Goal: Information Seeking & Learning: Learn about a topic

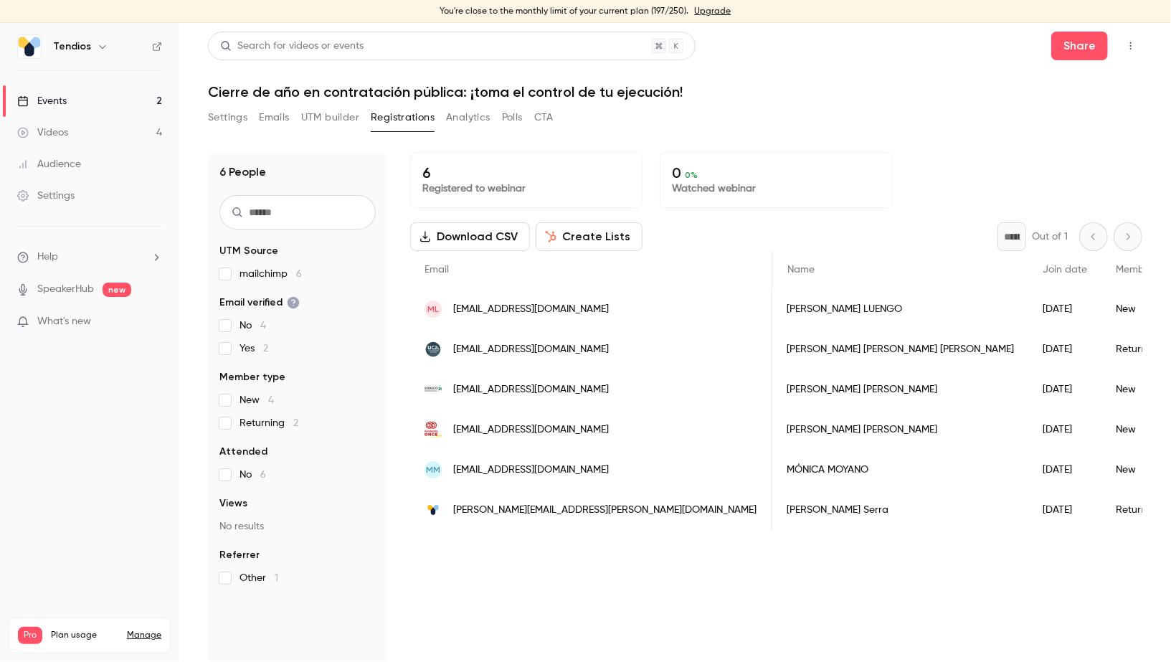
scroll to position [0, 456]
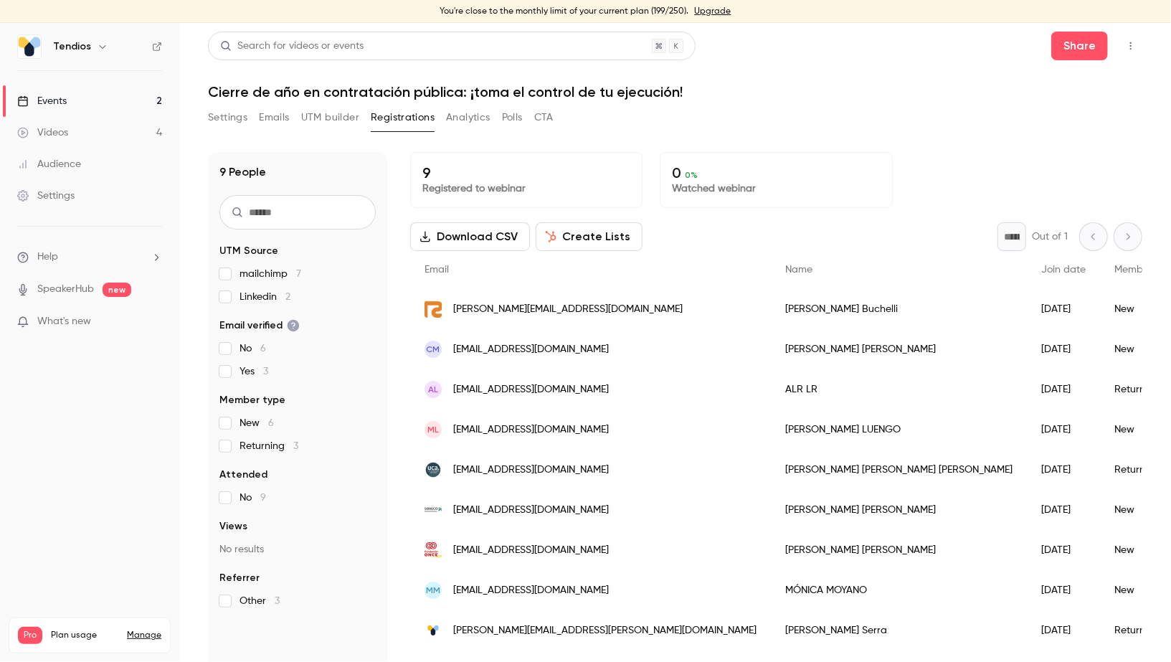
click at [111, 123] on link "Videos 4" at bounding box center [89, 133] width 179 height 32
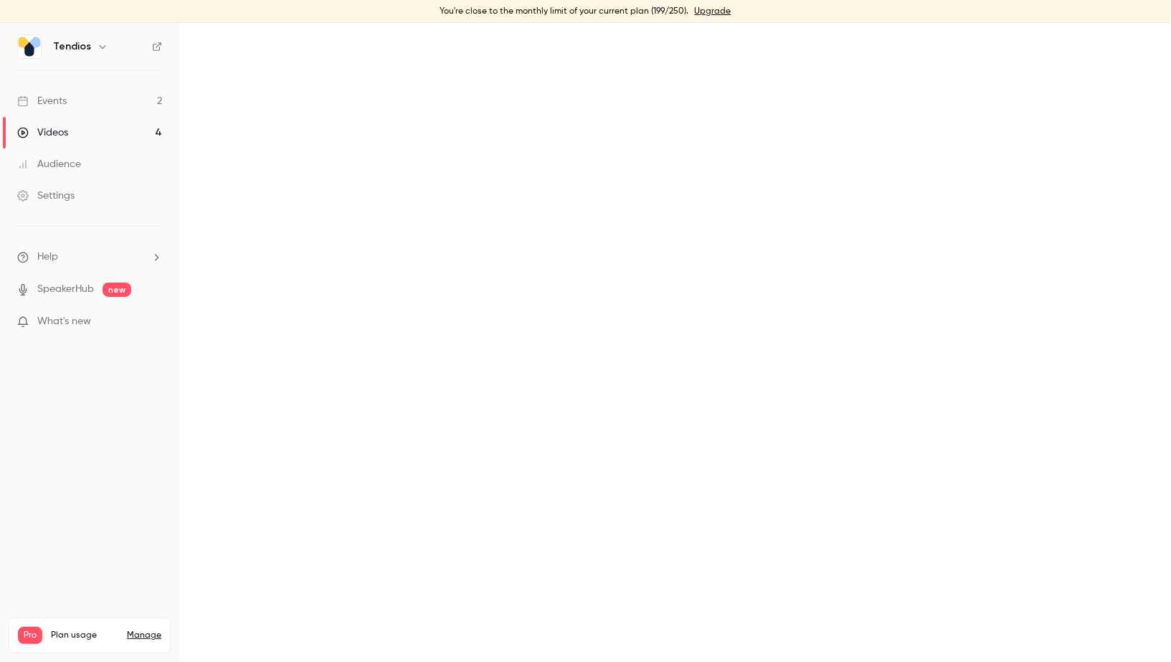
click at [95, 100] on link "Events 2" at bounding box center [89, 101] width 179 height 32
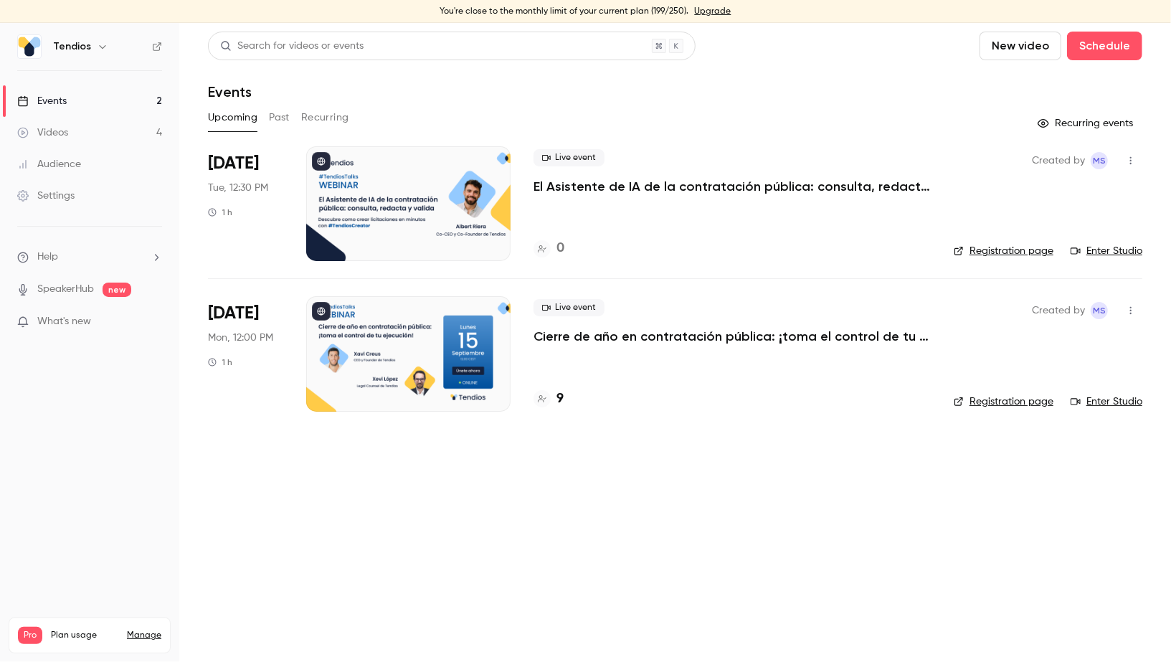
click at [560, 391] on h4 "9" at bounding box center [560, 399] width 7 height 19
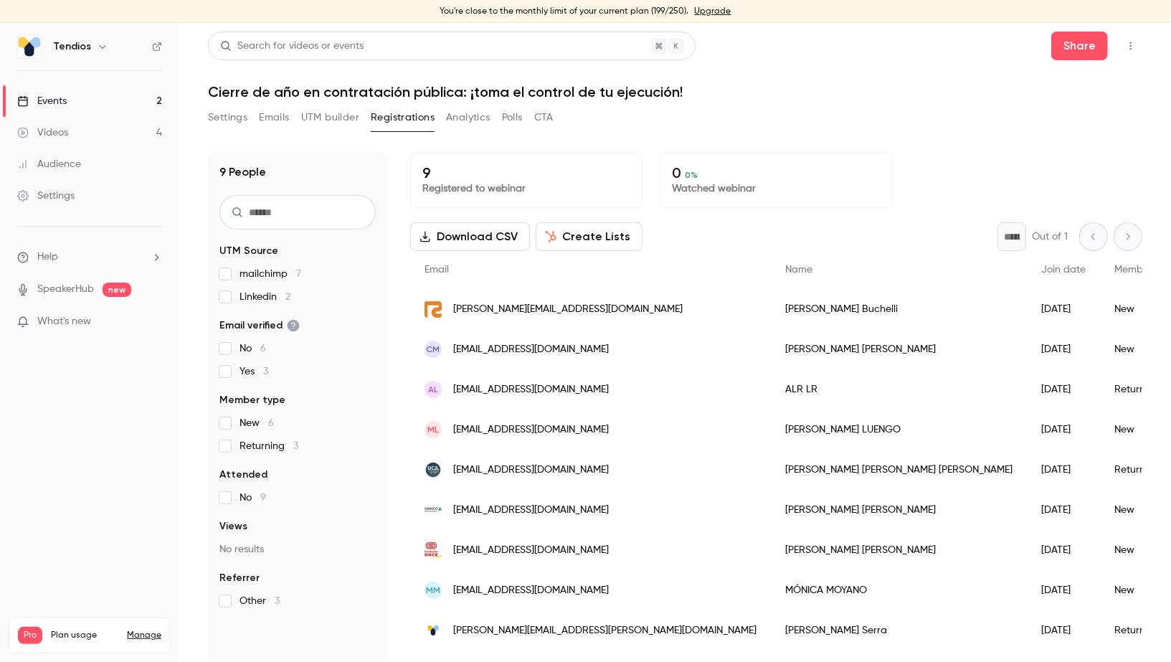
scroll to position [16, 0]
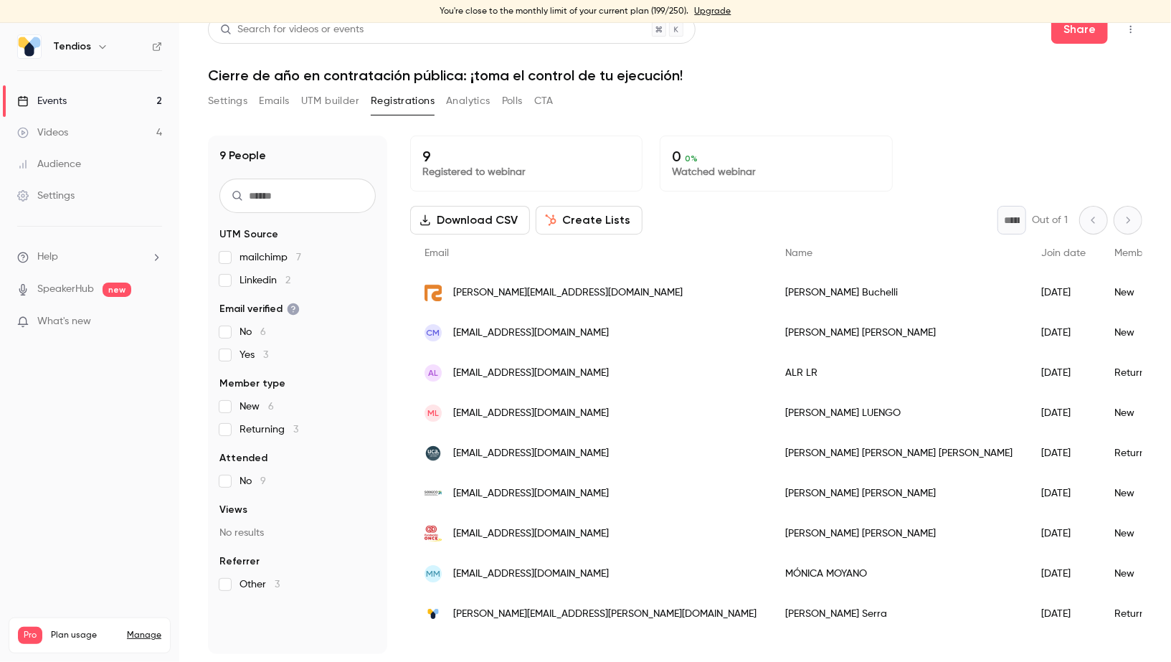
click at [72, 103] on link "Events 2" at bounding box center [89, 101] width 179 height 32
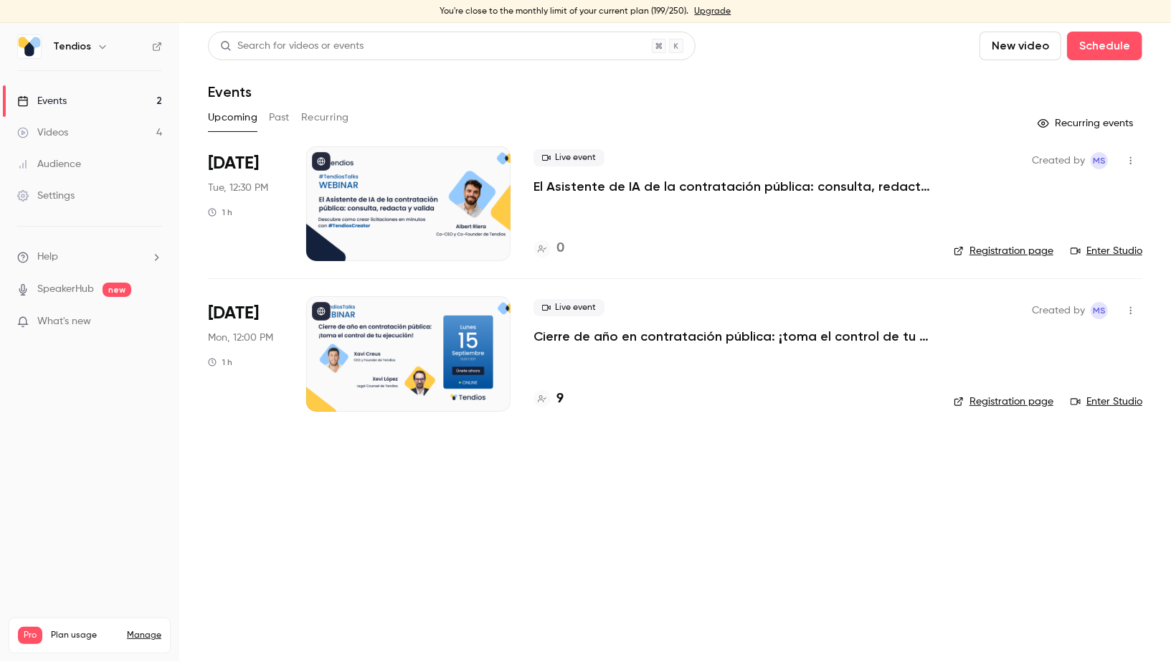
click at [642, 334] on p "Cierre de año en contratación pública: ¡toma el control de tu ejecución!" at bounding box center [732, 336] width 397 height 17
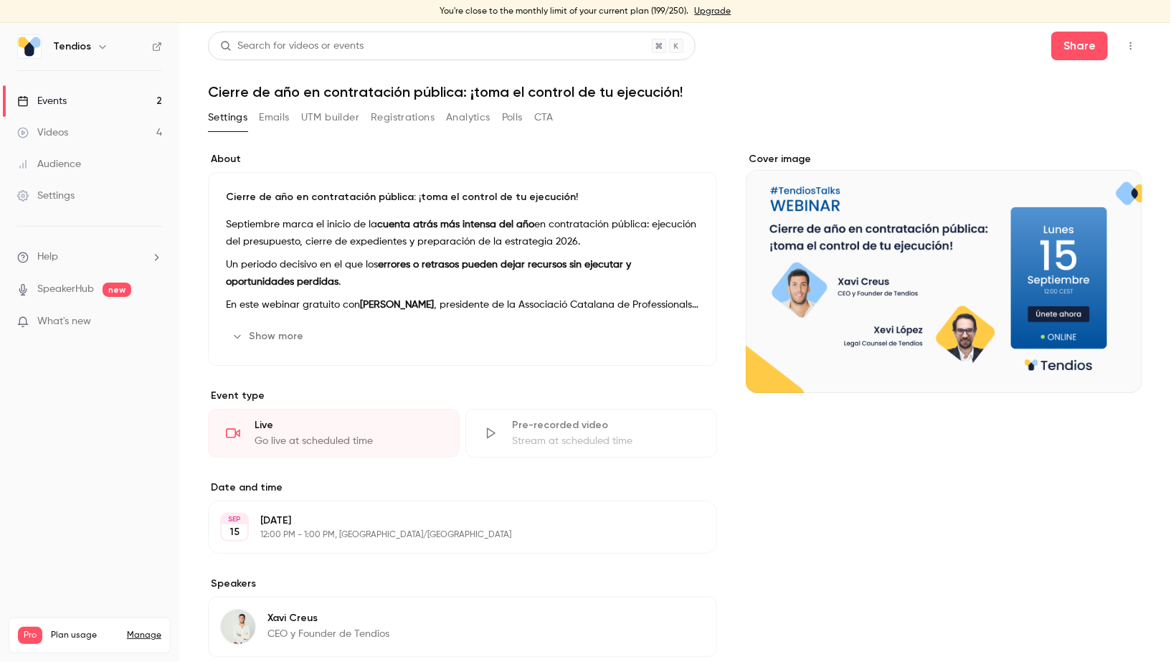
click at [305, 95] on h1 "Cierre de año en contratación pública: ¡toma el control de tu ejecución!" at bounding box center [675, 91] width 935 height 17
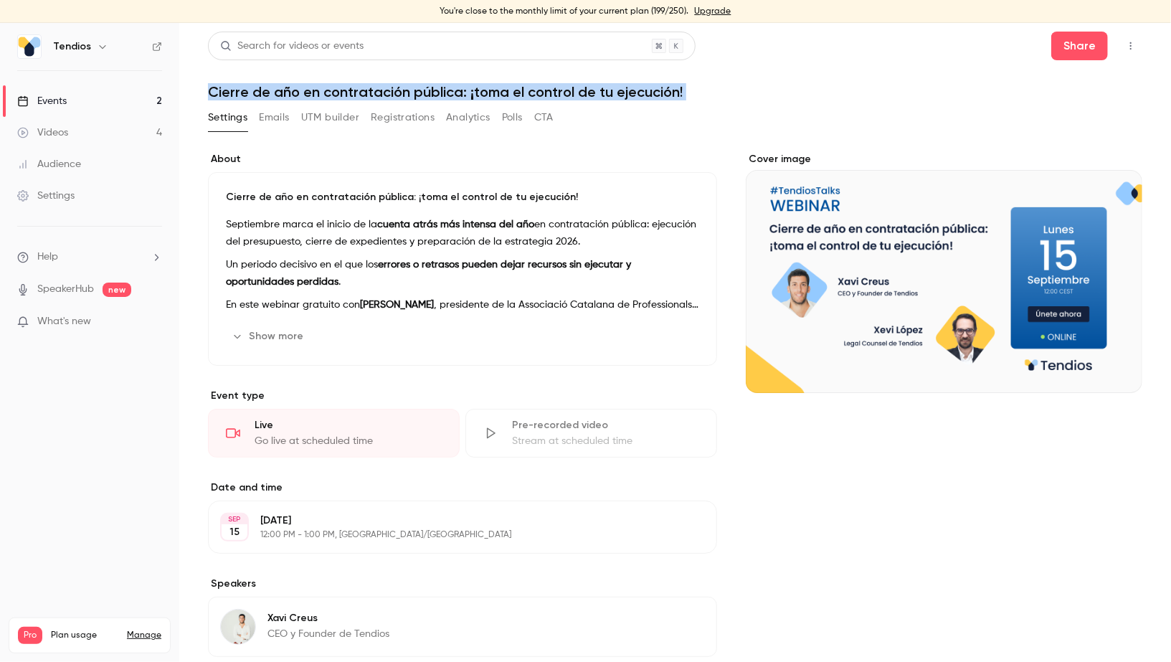
click at [305, 95] on h1 "Cierre de año en contratación pública: ¡toma el control de tu ejecución!" at bounding box center [675, 91] width 935 height 17
copy div "Cierre de año en contratación pública: ¡toma el control de tu ejecución! Settin…"
click at [100, 98] on link "Events 2" at bounding box center [89, 101] width 179 height 32
